Goal: Find specific page/section: Find specific page/section

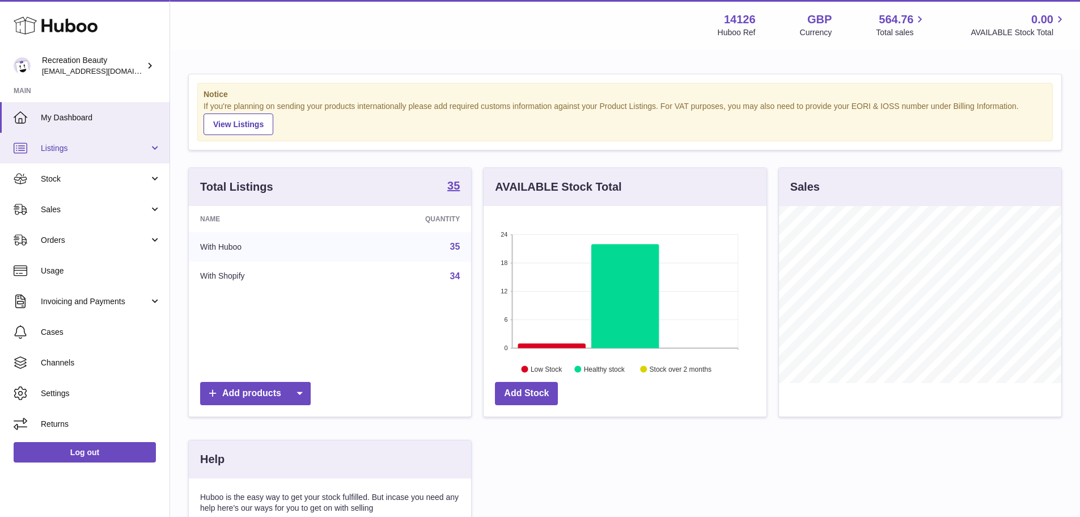
scroll to position [177, 283]
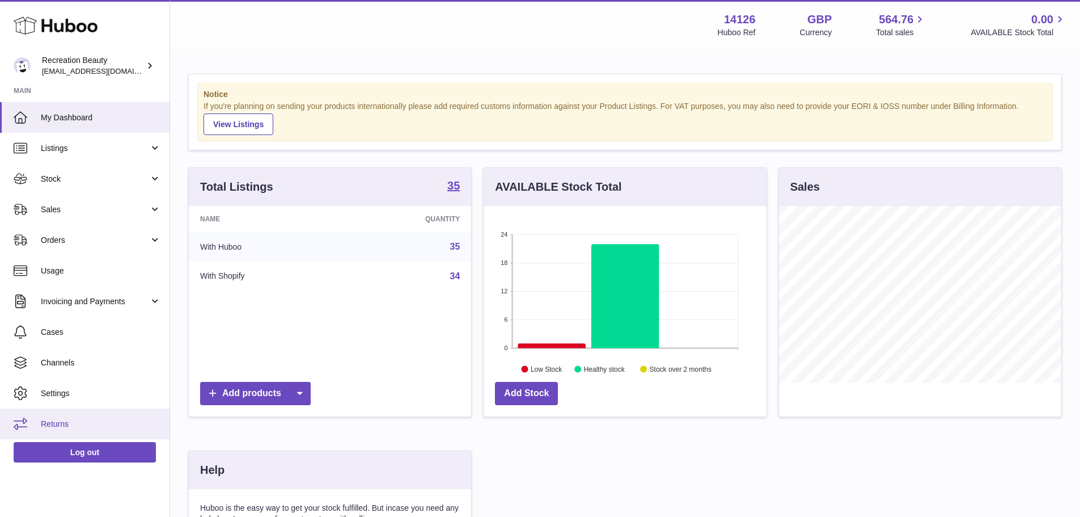
click at [52, 419] on span "Returns" at bounding box center [101, 424] width 120 height 11
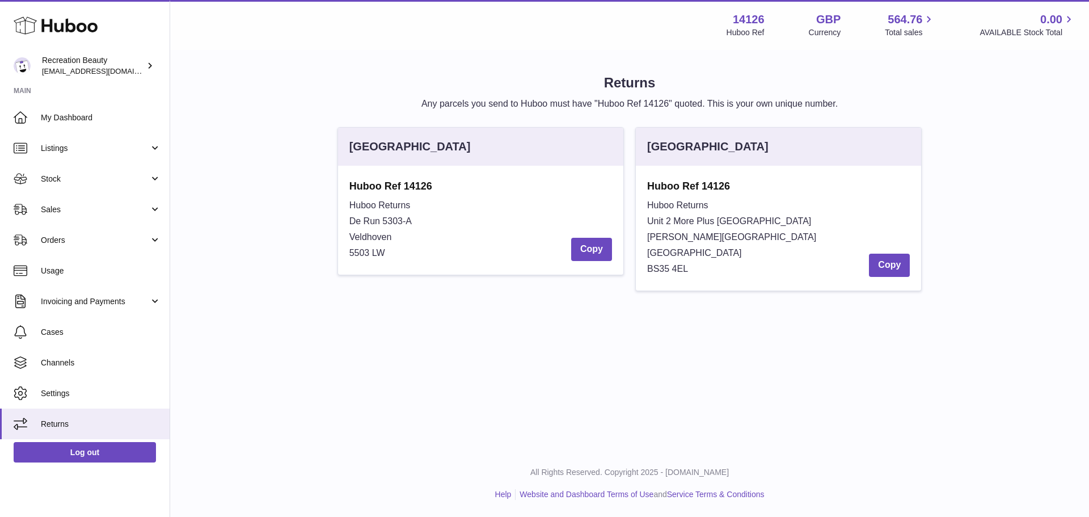
drag, startPoint x: 396, startPoint y: 260, endPoint x: 348, endPoint y: 147, distance: 122.7
click at [348, 147] on div "[GEOGRAPHIC_DATA] Huboo Ref 14126 Huboo Returns De Run 5303-A Veldhoven 5503 LW…" at bounding box center [480, 201] width 286 height 148
click at [423, 328] on div "Menu Huboo 14126 Huboo Ref GBP Currency 564.76 Total sales 0.00 AVAILABLE Stock…" at bounding box center [629, 225] width 919 height 450
